Goal: Task Accomplishment & Management: Use online tool/utility

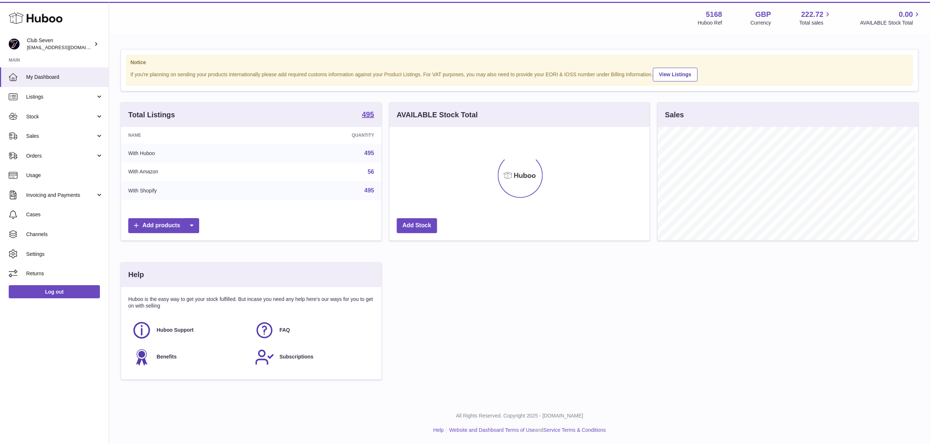
scroll to position [366194, 366048]
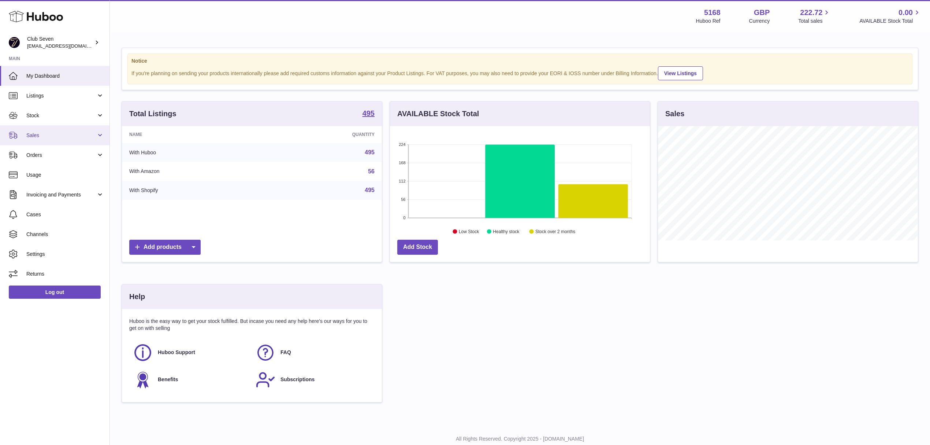
click at [50, 134] on span "Sales" at bounding box center [61, 135] width 70 height 7
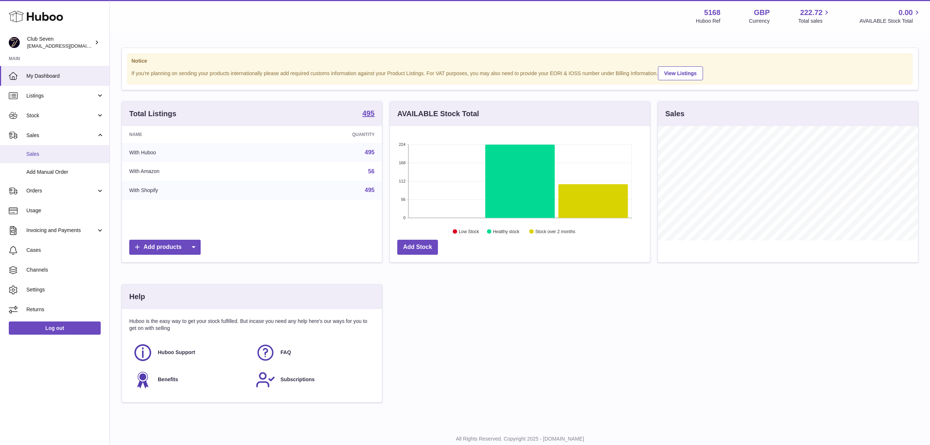
click at [51, 141] on link "Sales" at bounding box center [55, 154] width 110 height 18
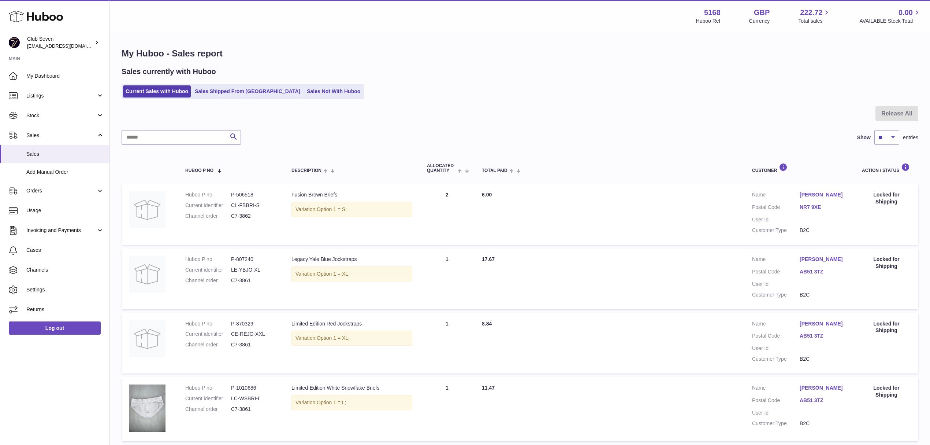
click at [307, 82] on div "Sales currently with Huboo Current Sales with Huboo Sales Shipped From [GEOGRAP…" at bounding box center [520, 83] width 797 height 32
click at [309, 90] on link "Sales Not With Huboo" at bounding box center [333, 91] width 59 height 12
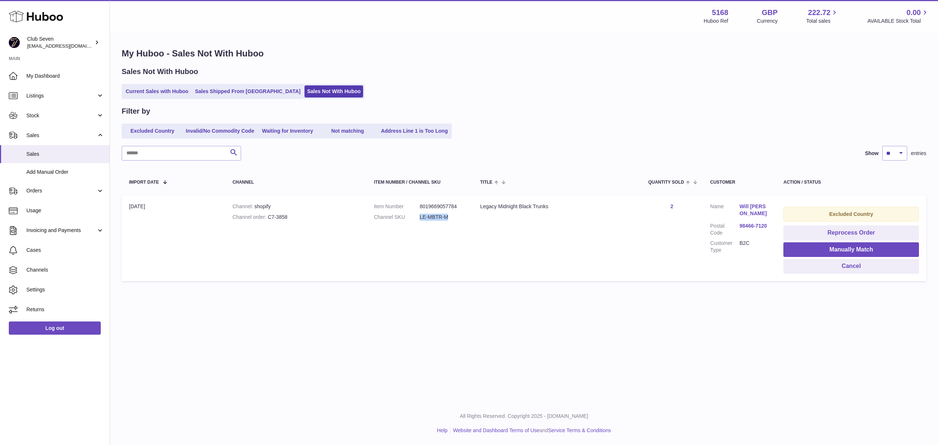
drag, startPoint x: 453, startPoint y: 212, endPoint x: 418, endPoint y: 219, distance: 35.4
click at [418, 219] on dl "Item Number 8019669057784 Channel SKU LE-MBTR-M" at bounding box center [420, 213] width 92 height 21
copy dl "LE-MBTR-M"
click at [67, 97] on span "Listings" at bounding box center [61, 95] width 70 height 7
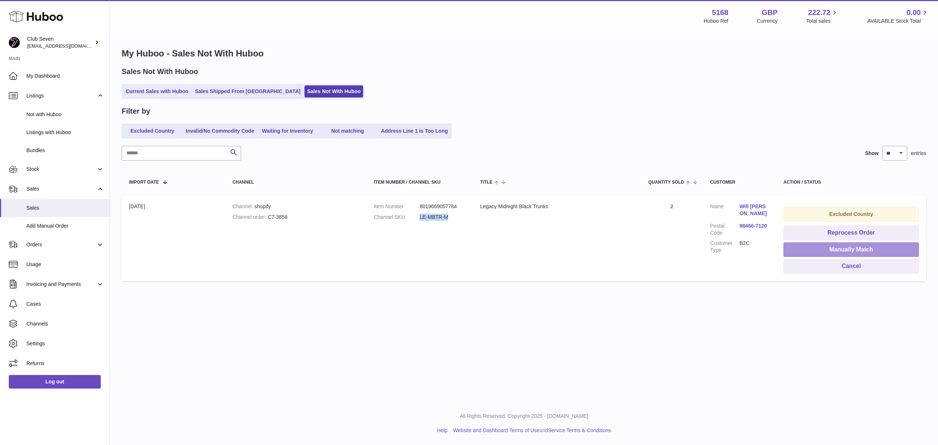
click at [823, 244] on button "Manually Match" at bounding box center [851, 249] width 136 height 15
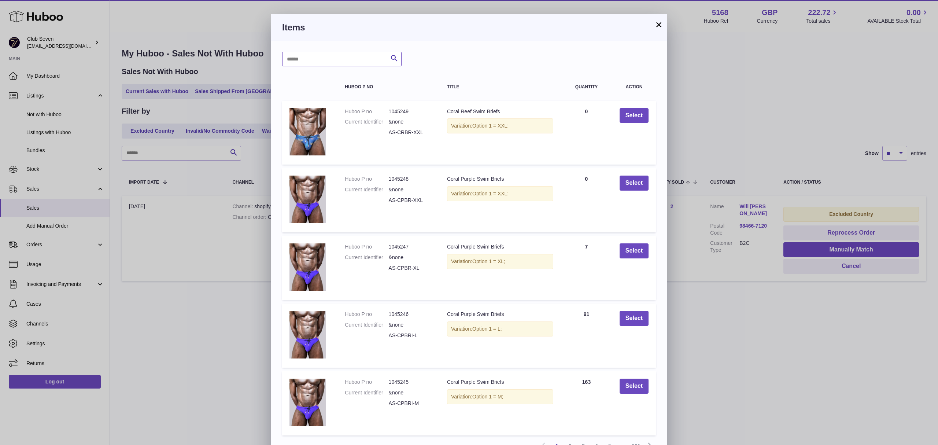
click at [308, 61] on input "text" at bounding box center [341, 59] width 119 height 15
paste input "******"
type input "******"
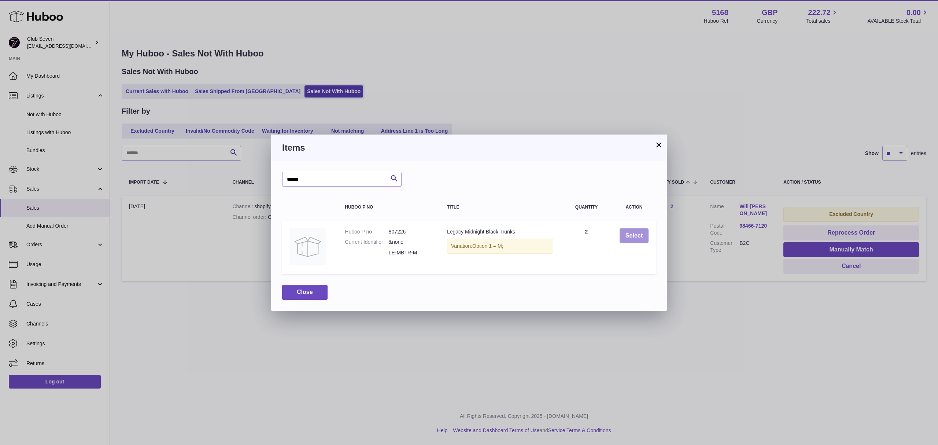
click at [629, 232] on button "Select" at bounding box center [633, 235] width 29 height 15
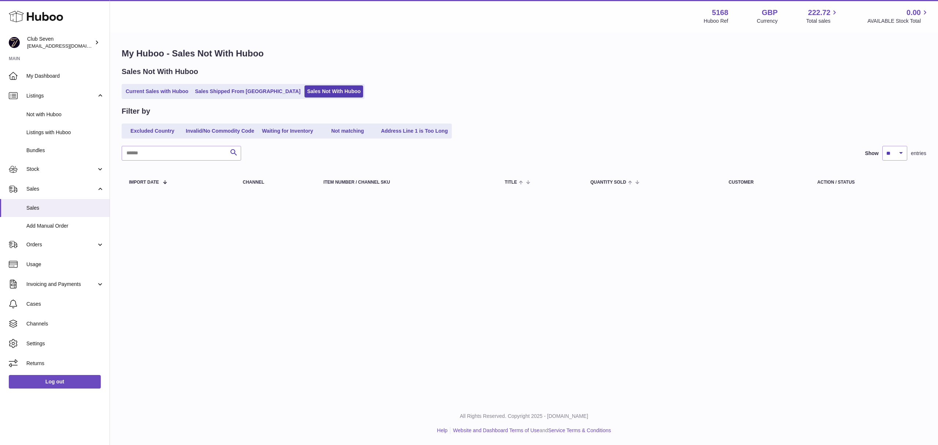
click at [141, 97] on ul "Current Sales with Huboo Sales Shipped From Huboo Sales Not With Huboo" at bounding box center [243, 91] width 243 height 15
click at [143, 92] on link "Current Sales with Huboo" at bounding box center [157, 91] width 68 height 12
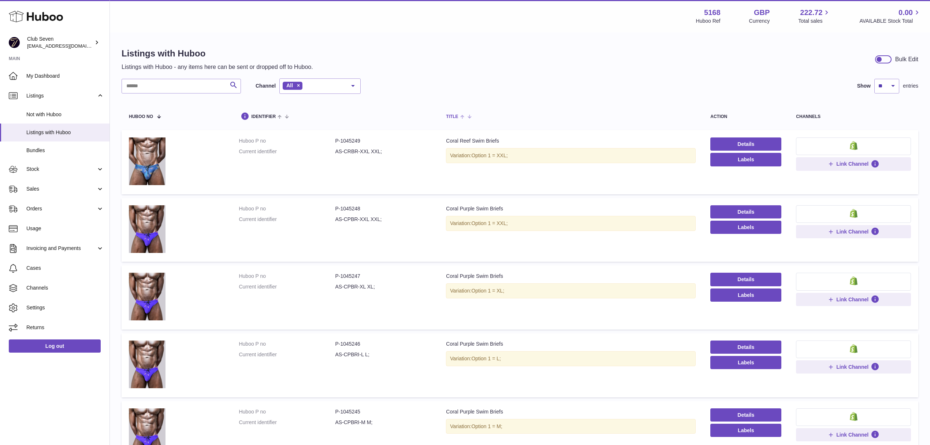
click at [566, 124] on th "title" at bounding box center [571, 116] width 264 height 22
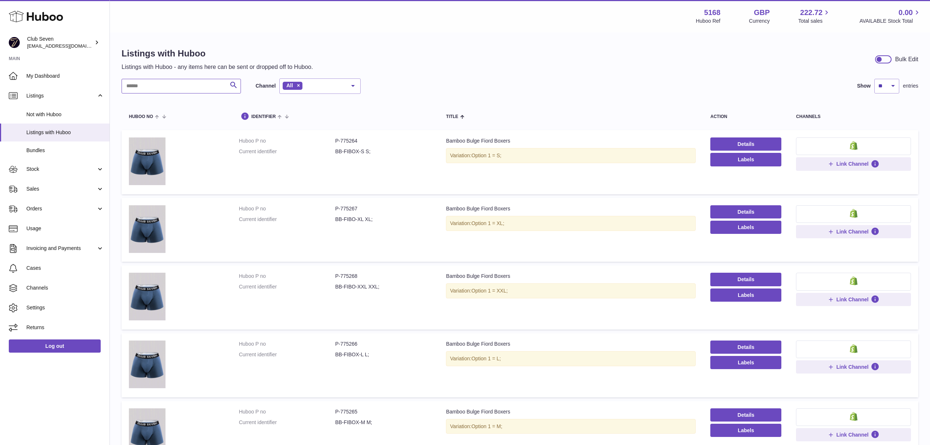
click at [176, 84] on input "text" at bounding box center [181, 86] width 119 height 15
paste input "*********"
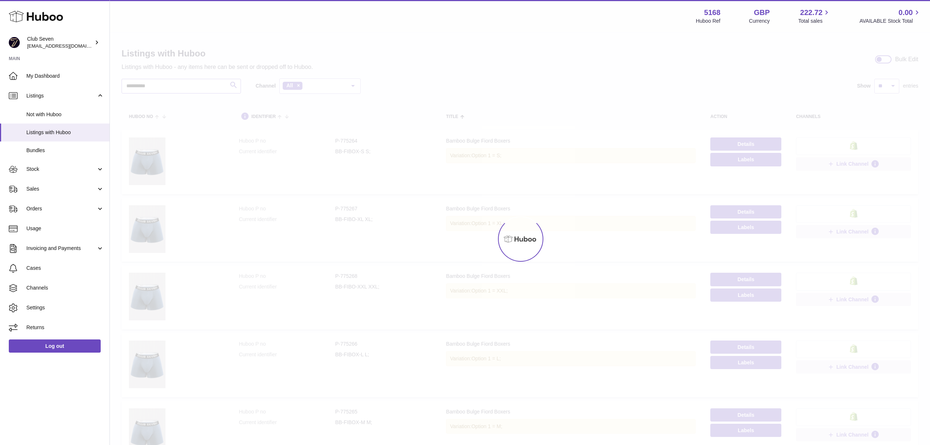
type input "*********"
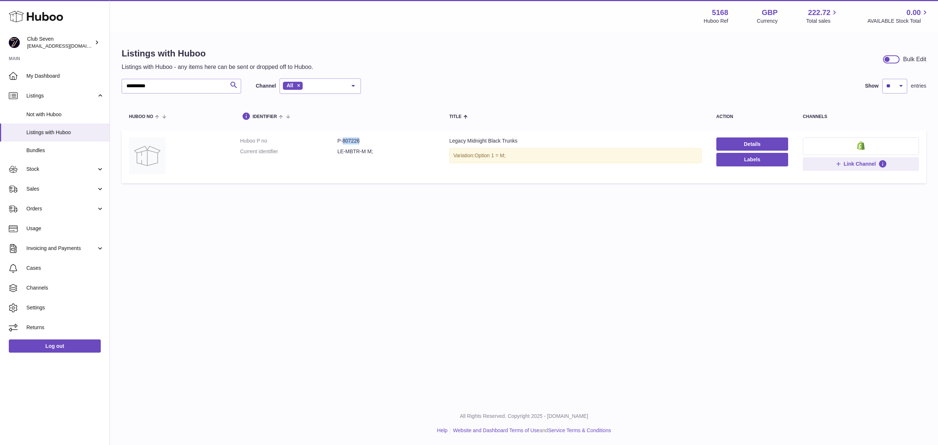
drag, startPoint x: 364, startPoint y: 141, endPoint x: 342, endPoint y: 141, distance: 22.0
click at [342, 141] on dd "P-807226" at bounding box center [385, 140] width 97 height 7
copy dd "807226"
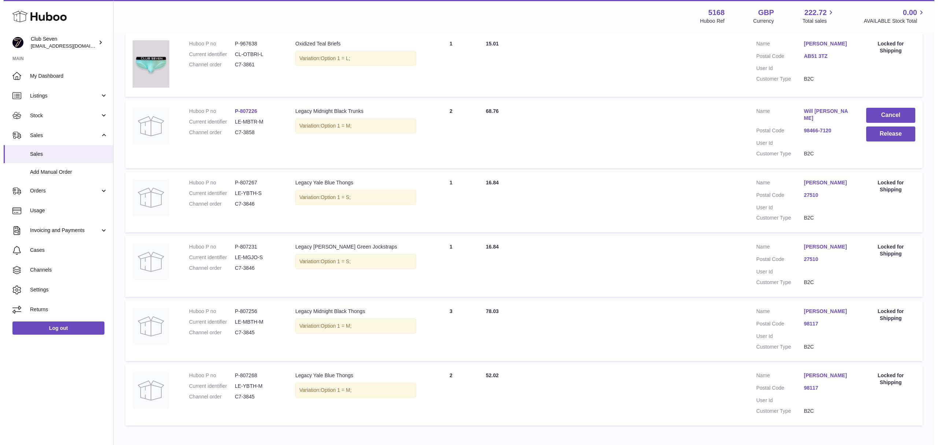
scroll to position [396, 0]
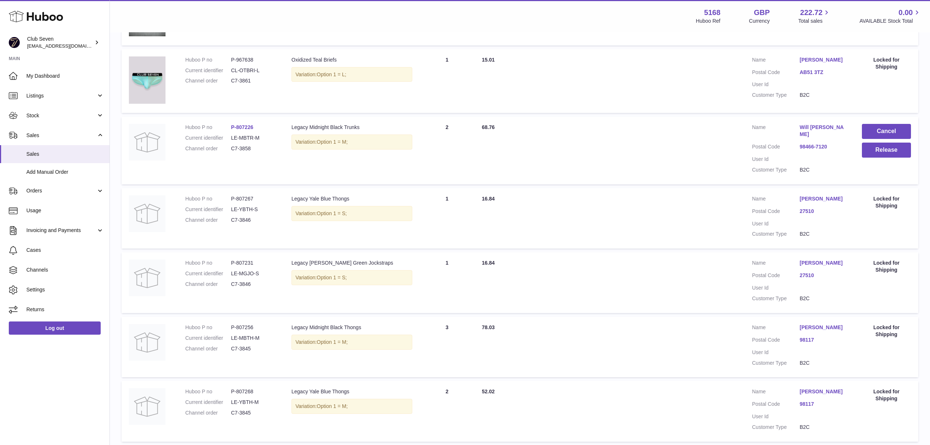
click at [804, 122] on td "Customer Name Will [PERSON_NAME] Postal Code 98466-7120 User Id Customer Type B…" at bounding box center [800, 149] width 110 height 67
click at [806, 125] on link "Will [PERSON_NAME]" at bounding box center [824, 131] width 48 height 14
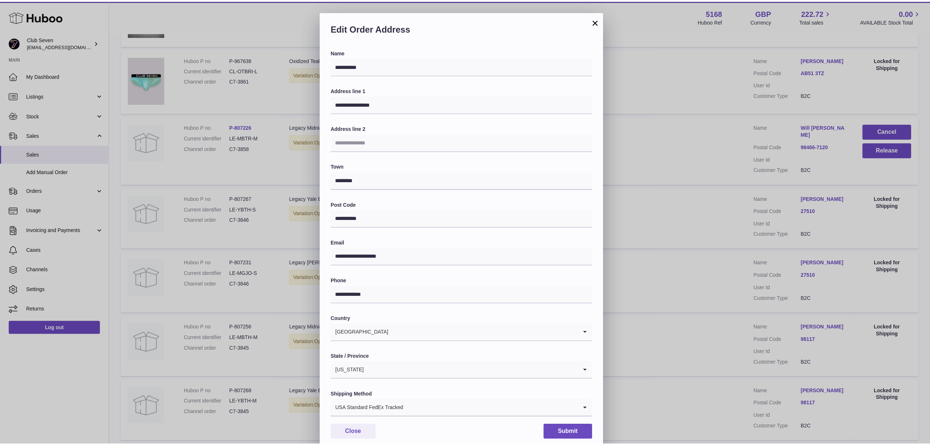
scroll to position [0, 0]
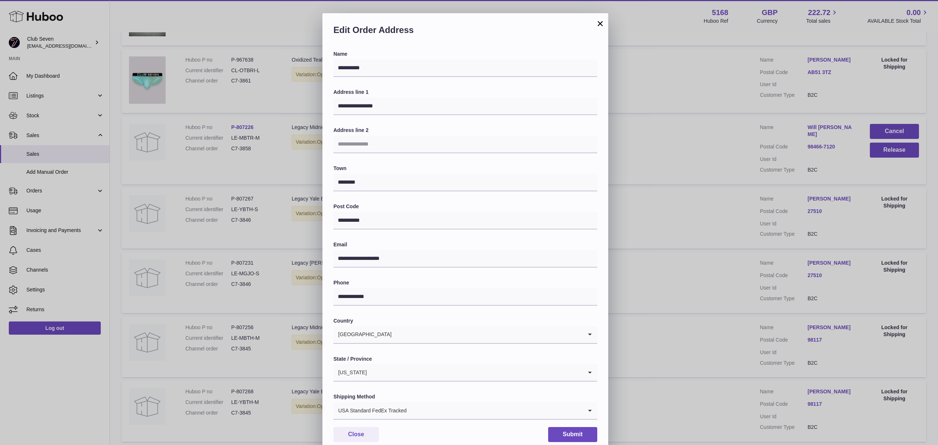
click at [600, 28] on button "×" at bounding box center [600, 23] width 9 height 9
